Goal: Information Seeking & Learning: Learn about a topic

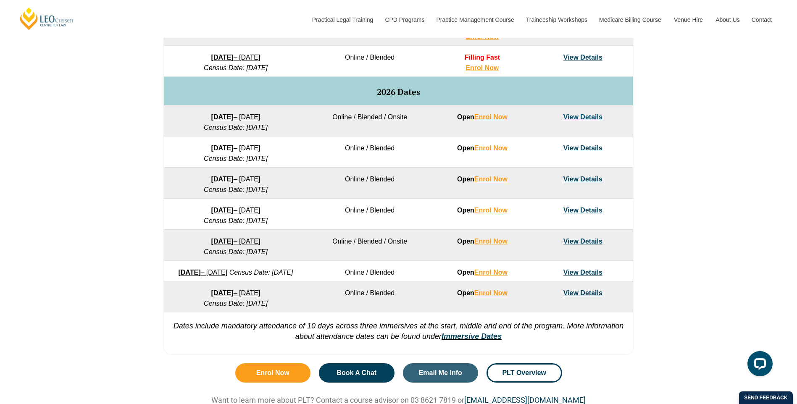
scroll to position [504, 0]
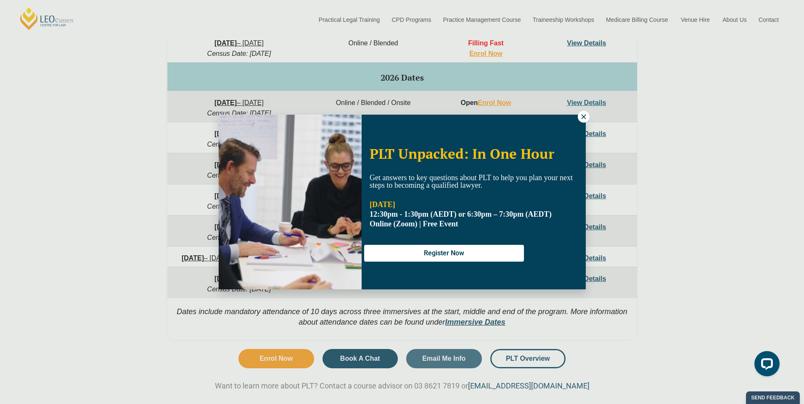
click at [583, 118] on icon at bounding box center [584, 117] width 8 height 8
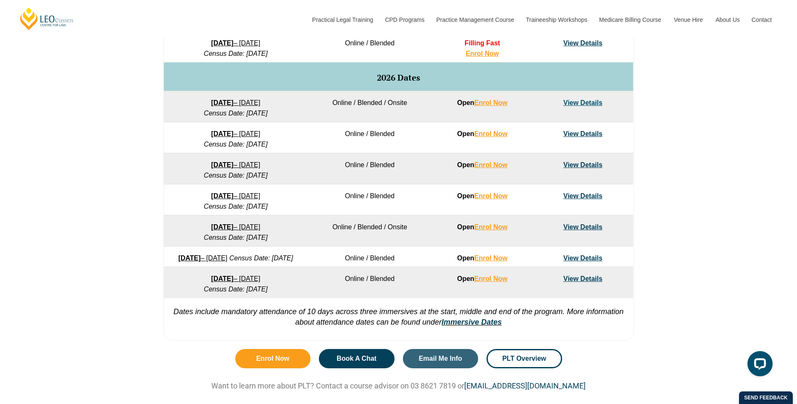
drag, startPoint x: 176, startPoint y: 192, endPoint x: 301, endPoint y: 209, distance: 126.4
click at [301, 209] on td "22 June 2026 – 6 November 2026 Census Date: 20 July 2026" at bounding box center [236, 200] width 144 height 31
copy td "22 June 2026 – 6 November 2026 Census Date: 20 July 2026"
click at [578, 197] on link "View Details" at bounding box center [583, 195] width 39 height 7
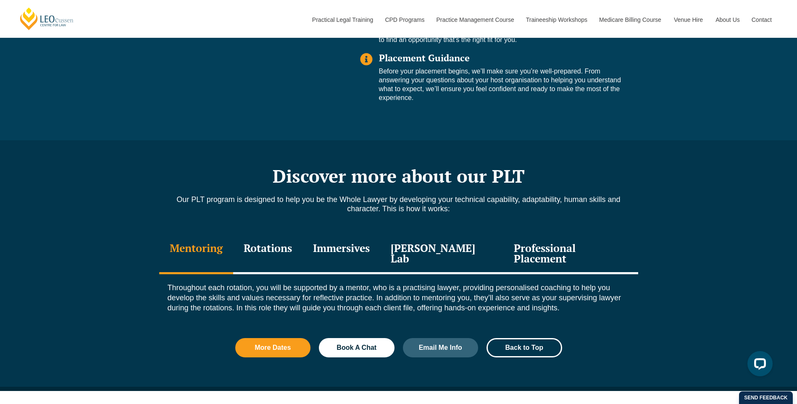
scroll to position [1009, 0]
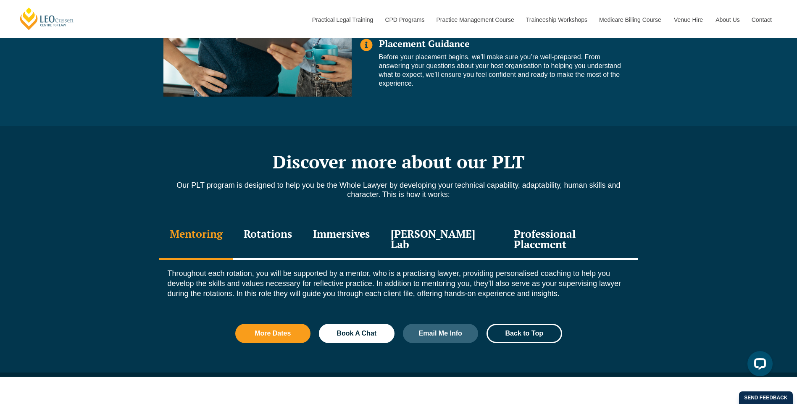
click at [281, 220] on div "Rotations" at bounding box center [267, 240] width 69 height 40
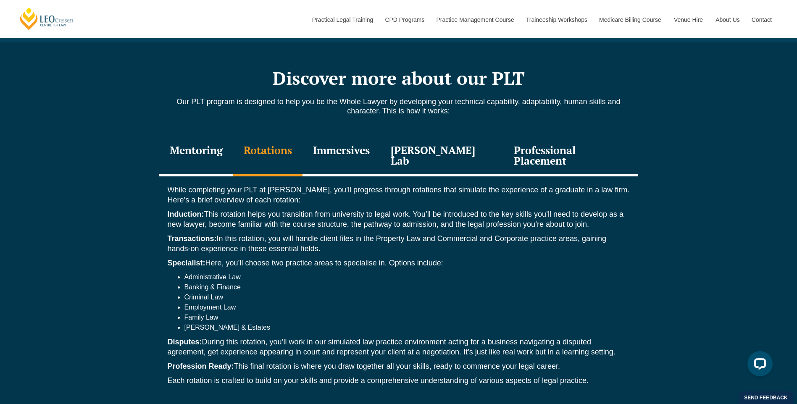
scroll to position [1093, 0]
click at [345, 136] on div "Immersives" at bounding box center [342, 156] width 78 height 40
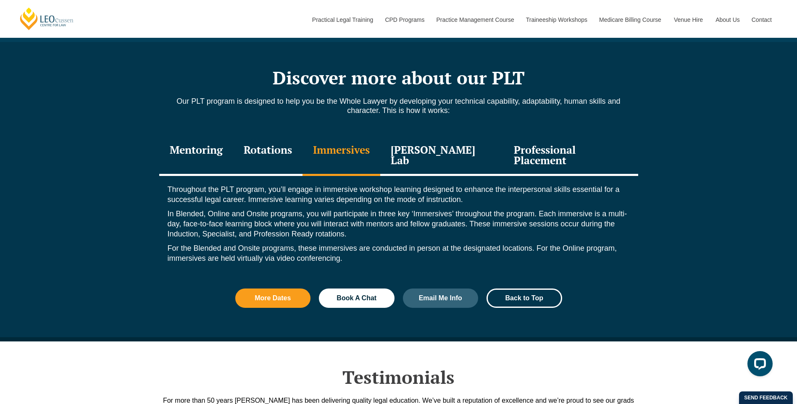
click at [423, 137] on div "[PERSON_NAME] Lab" at bounding box center [442, 156] width 124 height 40
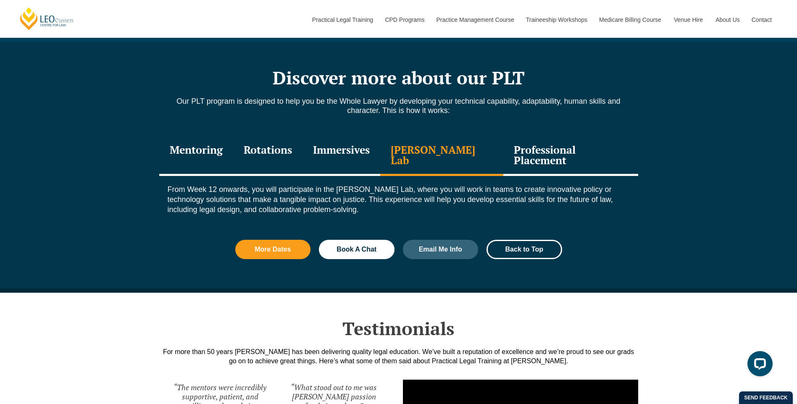
click at [579, 136] on div "Professional Placement" at bounding box center [571, 156] width 134 height 40
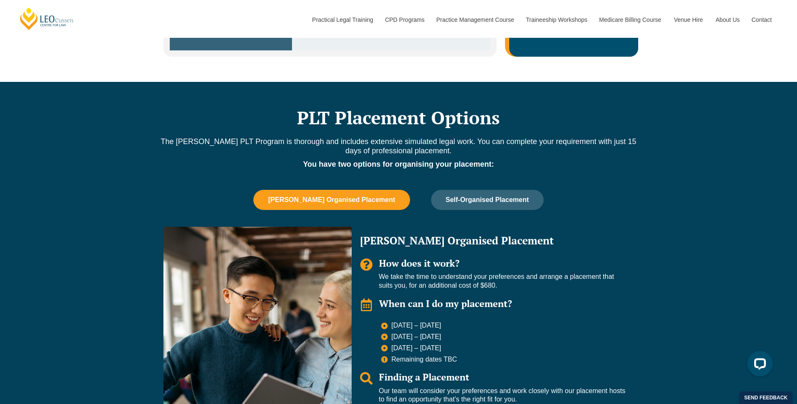
scroll to position [630, 0]
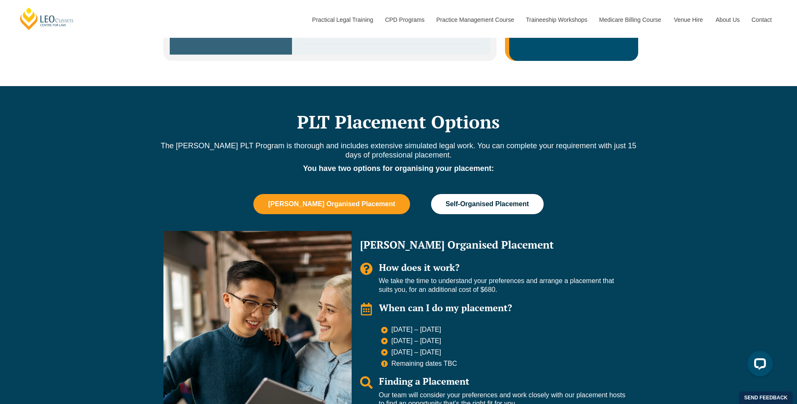
click at [483, 200] on span "Self-Organised Placement" at bounding box center [487, 204] width 83 height 8
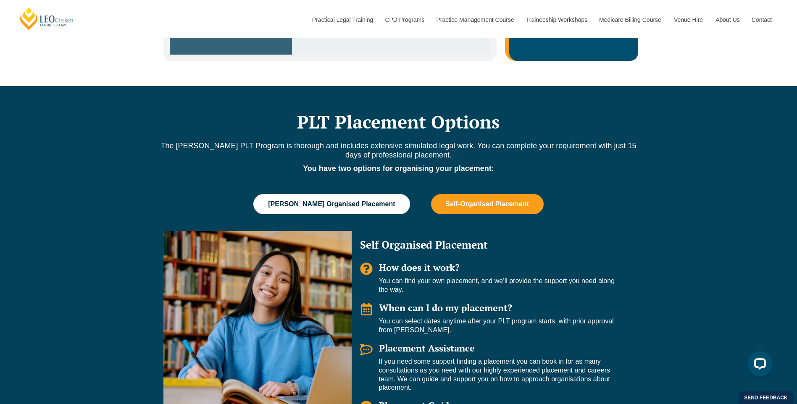
click at [319, 200] on span "Leo Cussen Organised Placement" at bounding box center [331, 204] width 127 height 8
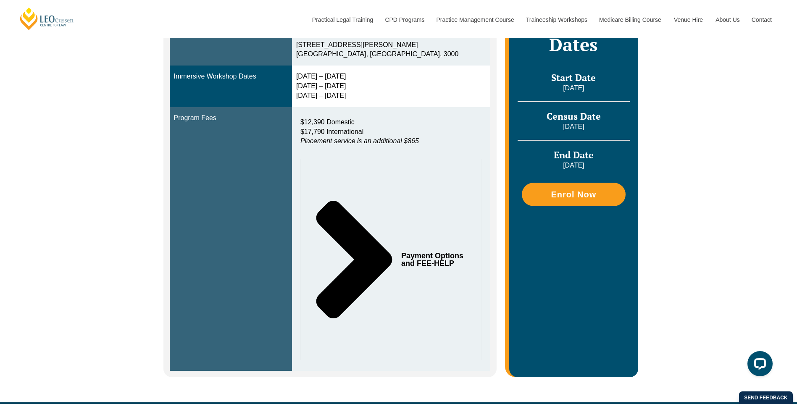
scroll to position [294, 0]
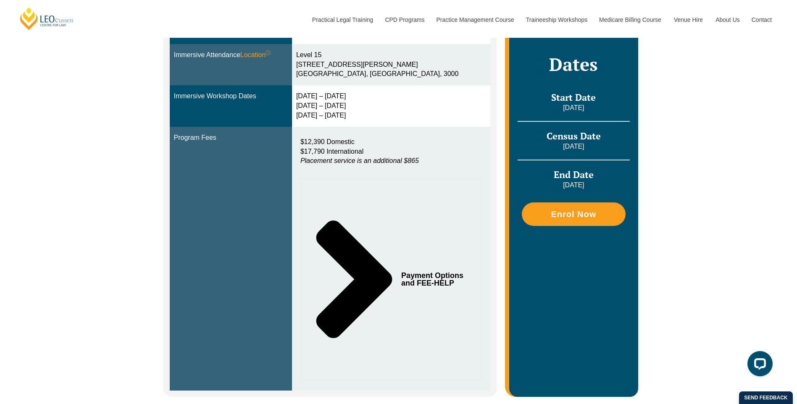
click at [422, 274] on span "Payment Options and FEE-HELP" at bounding box center [434, 279] width 66 height 15
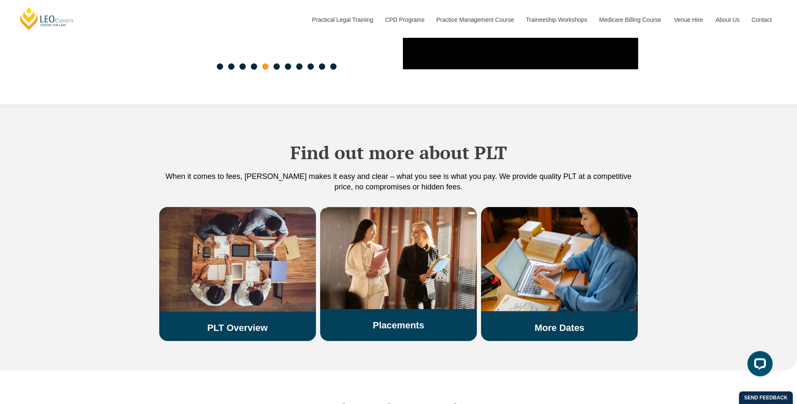
scroll to position [2027, 0]
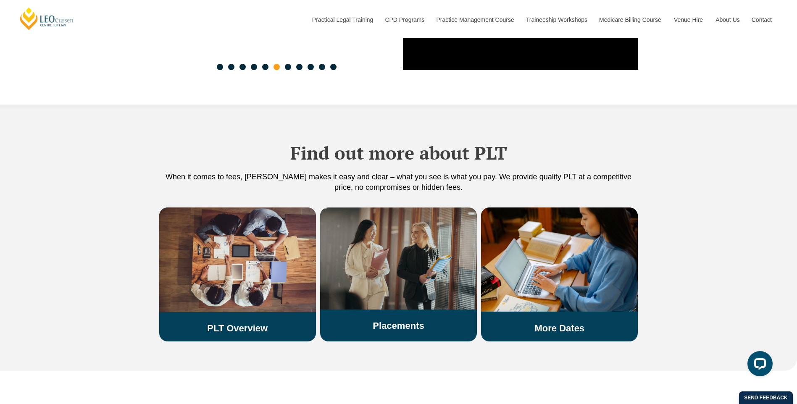
click at [384, 321] on link "Placements" at bounding box center [398, 326] width 51 height 11
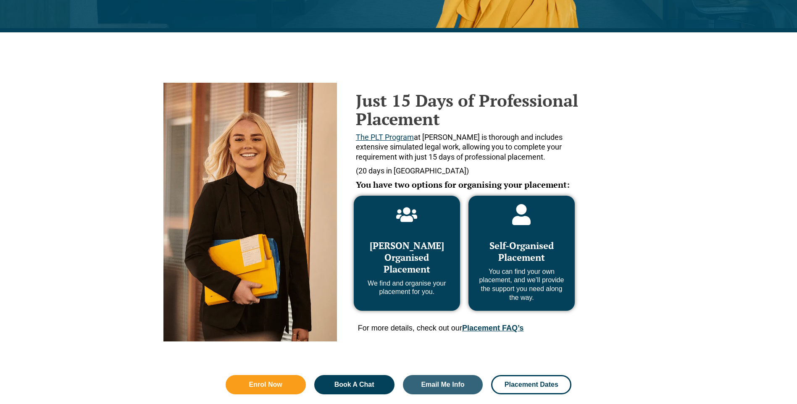
scroll to position [336, 0]
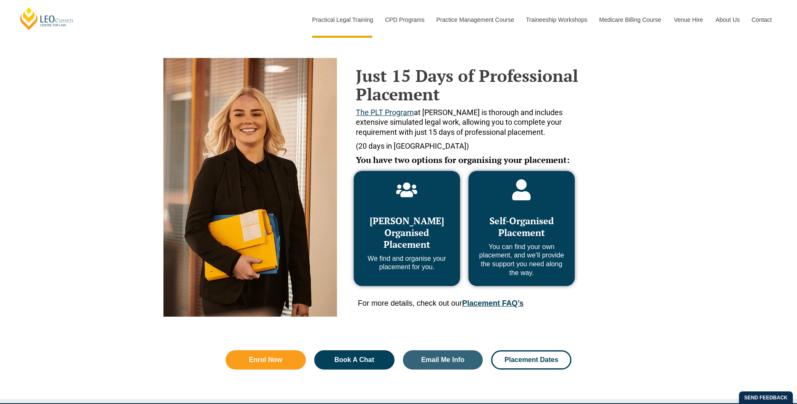
click at [414, 246] on span "Leo Cussen Organised Placement" at bounding box center [407, 233] width 74 height 36
click at [408, 230] on span "Leo Cussen Organised Placement" at bounding box center [407, 233] width 74 height 36
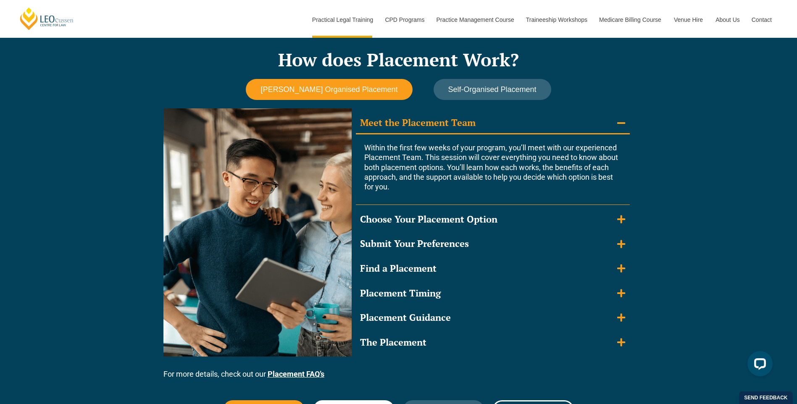
scroll to position [715, 0]
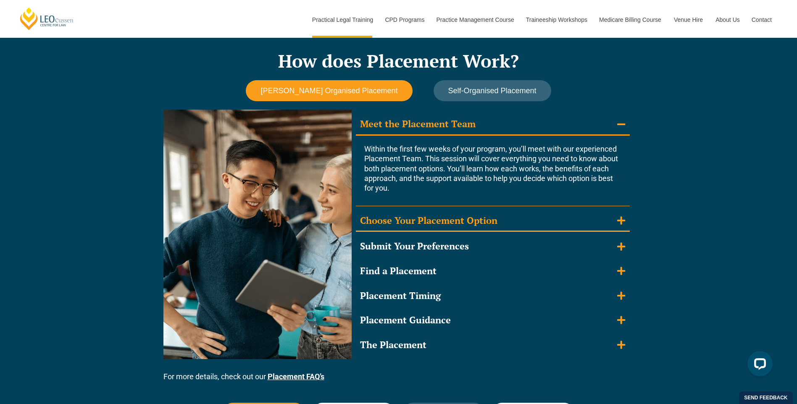
click at [620, 220] on icon "Accordion. Open links with Enter or Space, close with Escape, and navigate with…" at bounding box center [621, 220] width 8 height 9
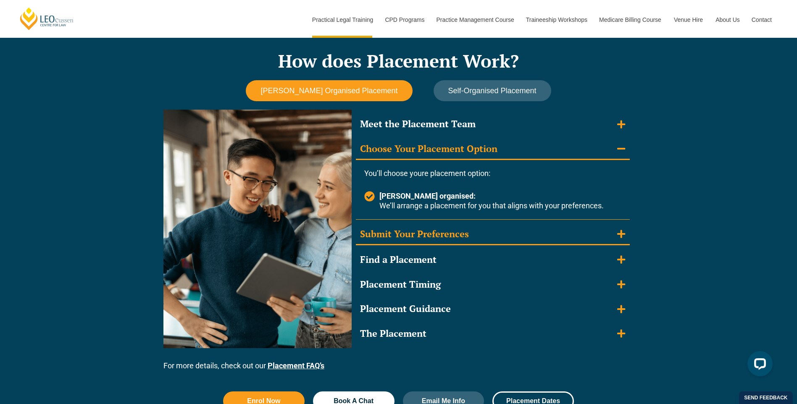
click at [512, 235] on summary "Submit Your Preferences" at bounding box center [493, 235] width 274 height 22
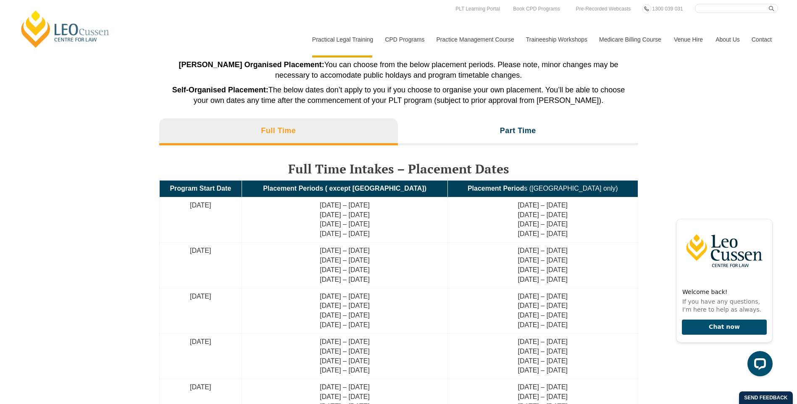
scroll to position [1806, 0]
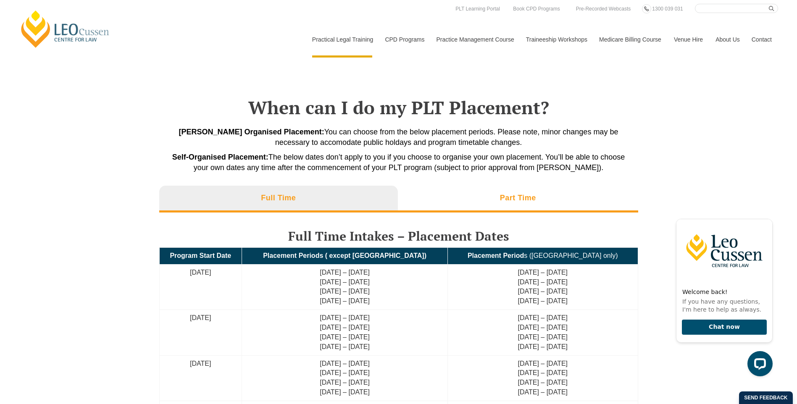
click at [505, 200] on h3 "Part Time" at bounding box center [518, 198] width 36 height 10
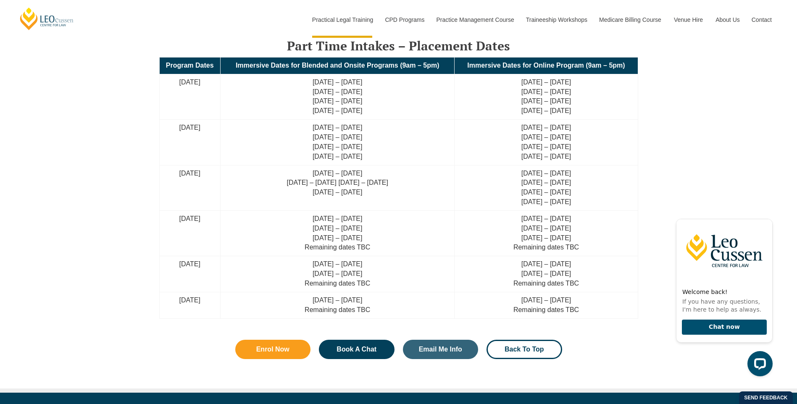
scroll to position [1974, 0]
